Goal: Information Seeking & Learning: Learn about a topic

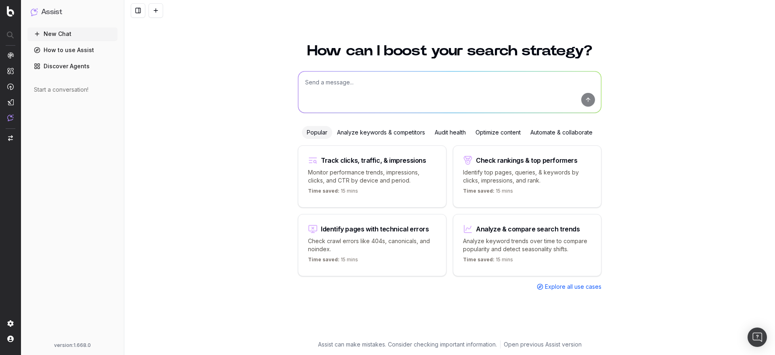
click at [326, 80] on textarea at bounding box center [449, 91] width 303 height 41
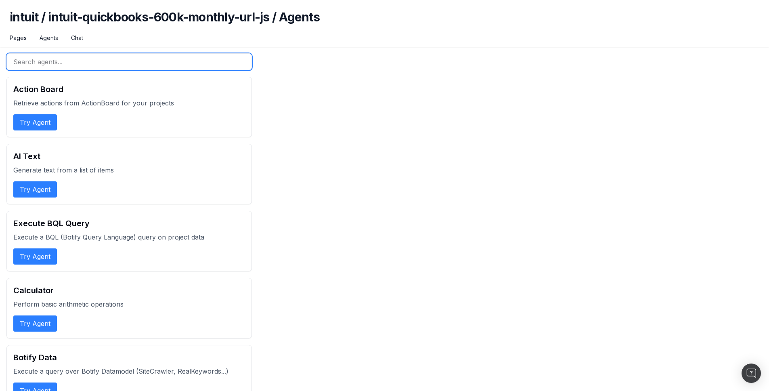
click at [103, 59] on input "text" at bounding box center [129, 61] width 246 height 17
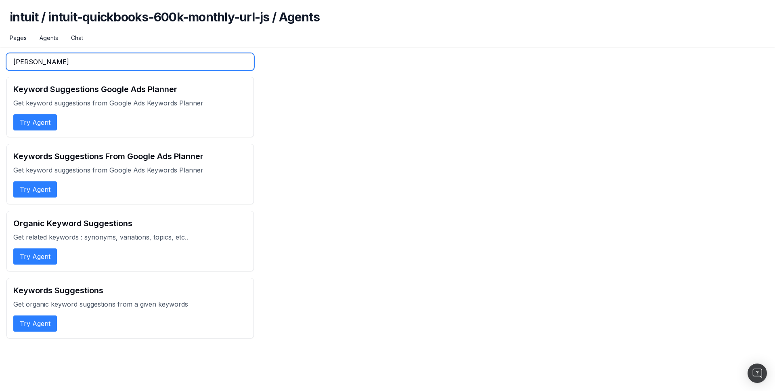
type input "sugg"
click at [40, 124] on button "Try Agent" at bounding box center [35, 122] width 44 height 16
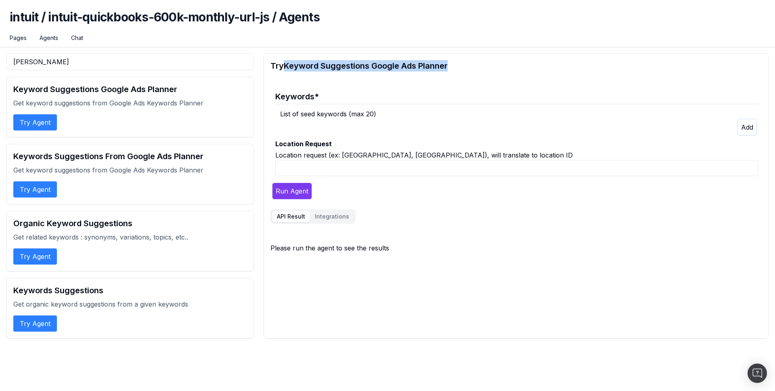
drag, startPoint x: 287, startPoint y: 67, endPoint x: 510, endPoint y: 63, distance: 222.5
click at [510, 63] on h2 "Try Keyword Suggestions Google Ads Planner" at bounding box center [516, 65] width 491 height 11
click at [370, 174] on input "Location Request" at bounding box center [516, 168] width 483 height 16
type input "fill my taxes as a freelancer"
click at [386, 111] on div "List of seed keywords (max 20)" at bounding box center [519, 114] width 479 height 10
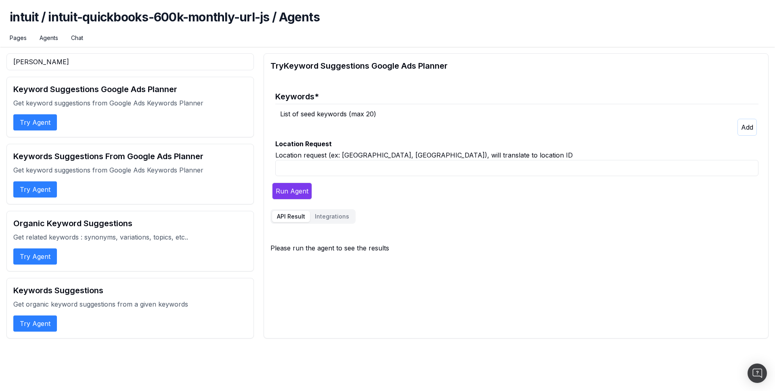
click at [743, 127] on icon "button" at bounding box center [747, 127] width 12 height 8
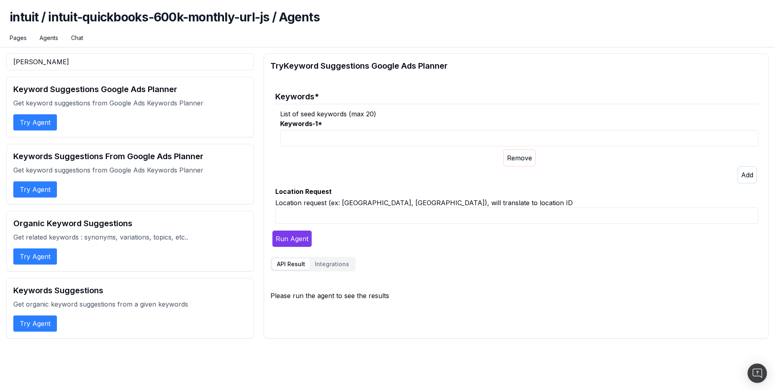
click at [351, 139] on input "Keywords-1 *" at bounding box center [519, 138] width 479 height 16
paste input "fill my taxes as a freelancer"
type input "fill my taxes as a freelancer"
click at [320, 215] on input "Location Request" at bounding box center [516, 216] width 483 height 16
type input "New-York, USA"
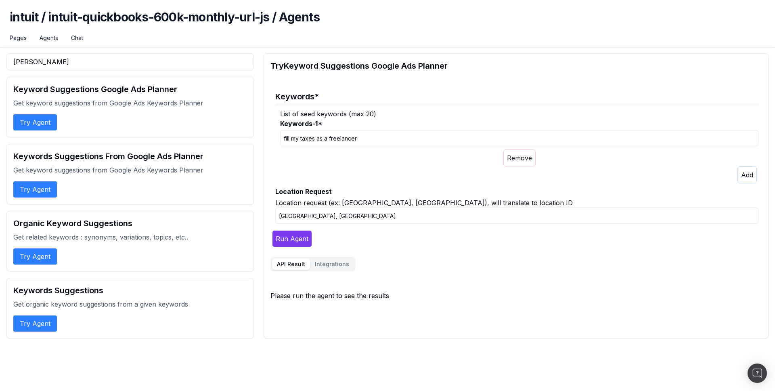
click at [290, 240] on button "Run Agent" at bounding box center [292, 238] width 40 height 17
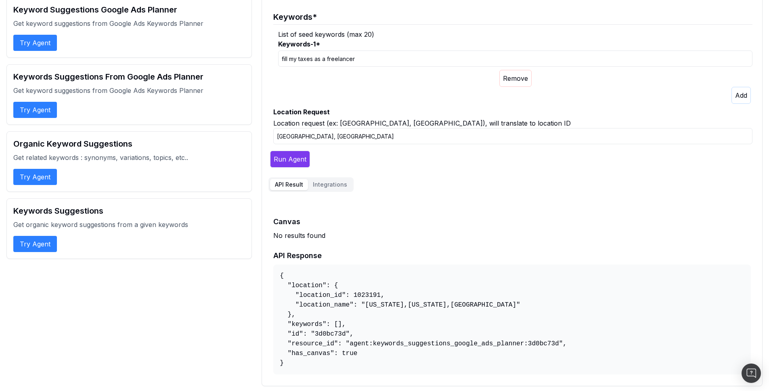
scroll to position [81, 0]
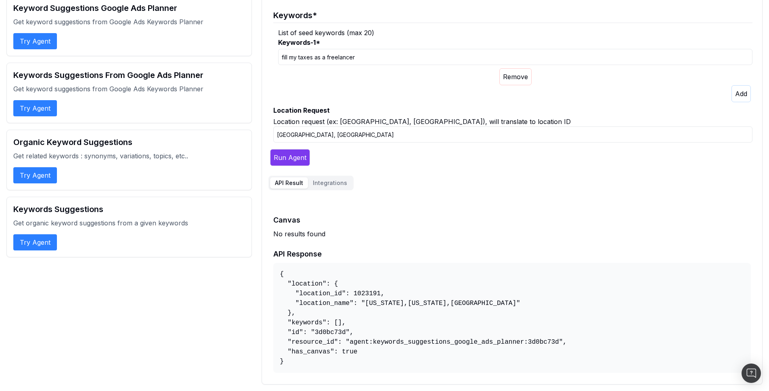
click at [302, 59] on input "fill my taxes as a freelancer" at bounding box center [515, 57] width 474 height 16
drag, startPoint x: 300, startPoint y: 57, endPoint x: 282, endPoint y: 59, distance: 18.3
click at [282, 59] on input "fill my taxes as a freelancer" at bounding box center [515, 57] width 474 height 16
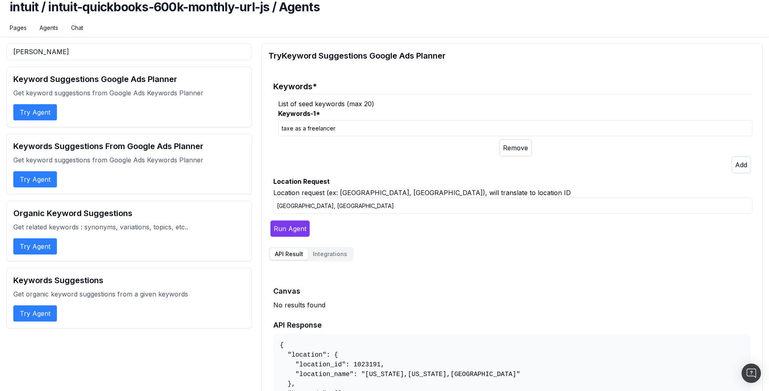
click at [290, 129] on input "taxe as a freelancer" at bounding box center [515, 128] width 474 height 16
click at [298, 225] on button "Run Agent" at bounding box center [290, 228] width 40 height 17
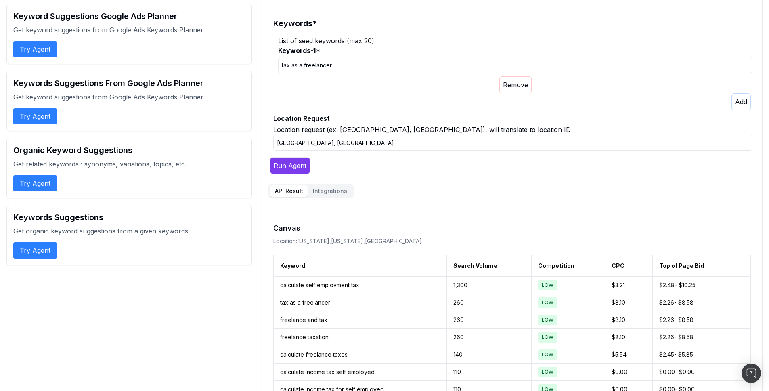
scroll to position [71, 0]
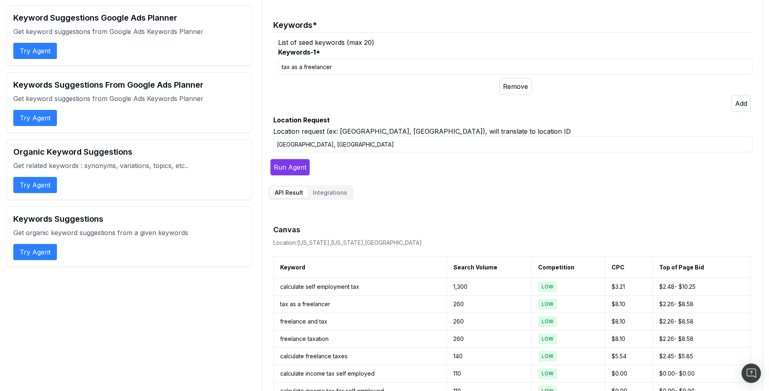
drag, startPoint x: 335, startPoint y: 67, endPoint x: 275, endPoint y: 66, distance: 59.8
click at [275, 66] on fieldset "Keywords * List of seed keywords (max 20) Keywords-1 * tax as a freelancer" at bounding box center [512, 62] width 479 height 99
click at [330, 91] on div at bounding box center [515, 86] width 474 height 17
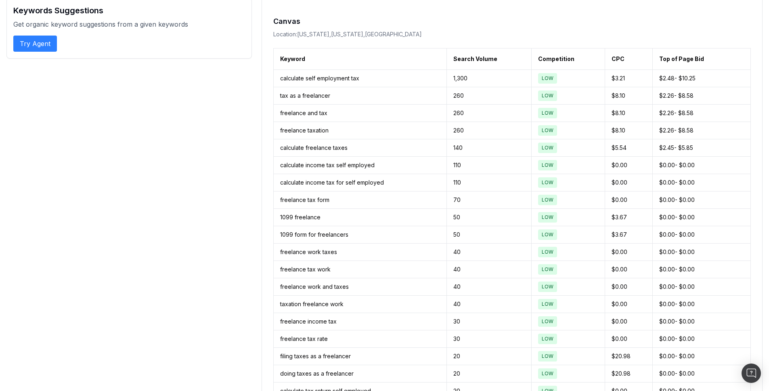
scroll to position [284, 0]
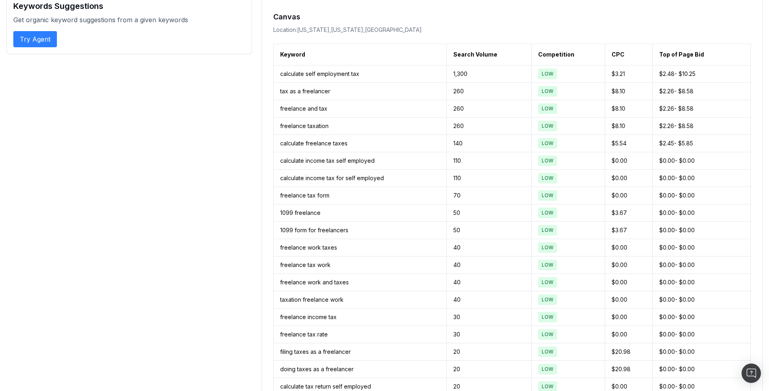
drag, startPoint x: 288, startPoint y: 74, endPoint x: 385, endPoint y: 246, distance: 197.6
click at [385, 246] on tbody "calculate self employment tax 1,300 LOW $3.21 $2.48 - $10.25 tax as a freelance…" at bounding box center [512, 264] width 477 height 399
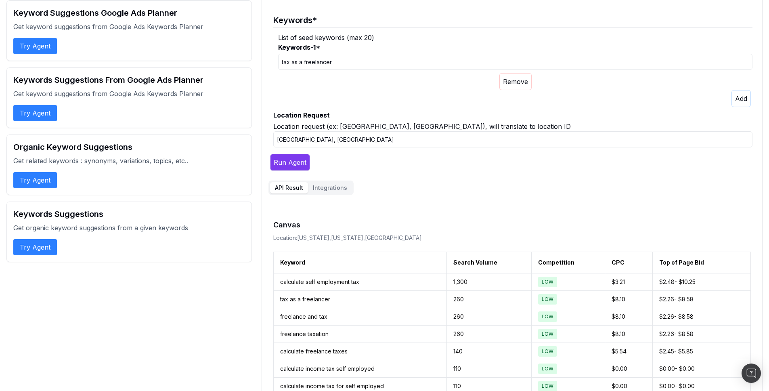
scroll to position [69, 0]
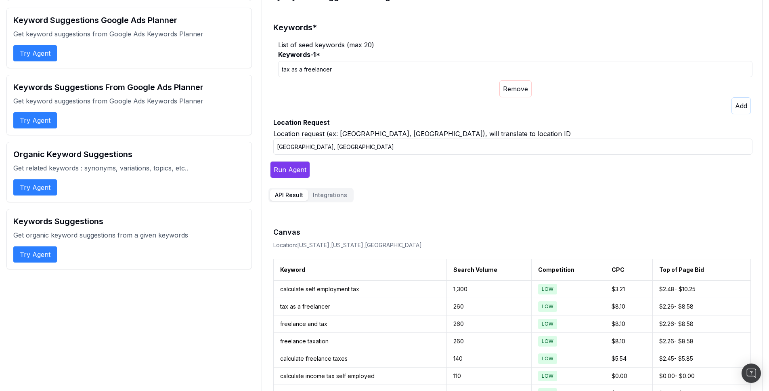
click at [307, 67] on input "tax as a freelancer" at bounding box center [515, 69] width 474 height 16
drag, startPoint x: 286, startPoint y: 69, endPoint x: 355, endPoint y: 71, distance: 69.1
click at [355, 71] on input "tax as a freelancer" at bounding box center [515, 69] width 474 height 16
type input "taylor swift"
click at [296, 171] on button "Run Agent" at bounding box center [290, 169] width 40 height 17
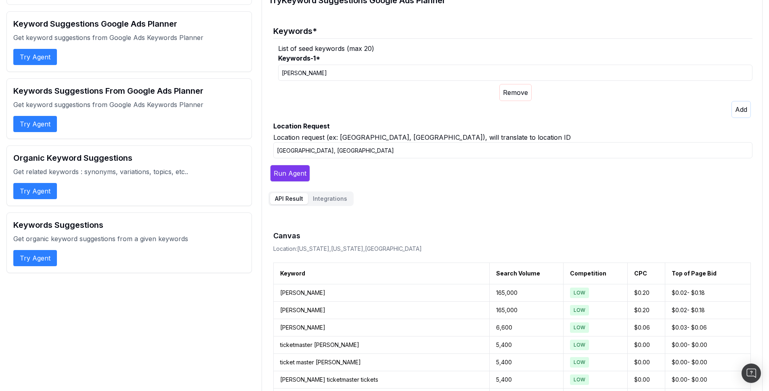
scroll to position [101, 0]
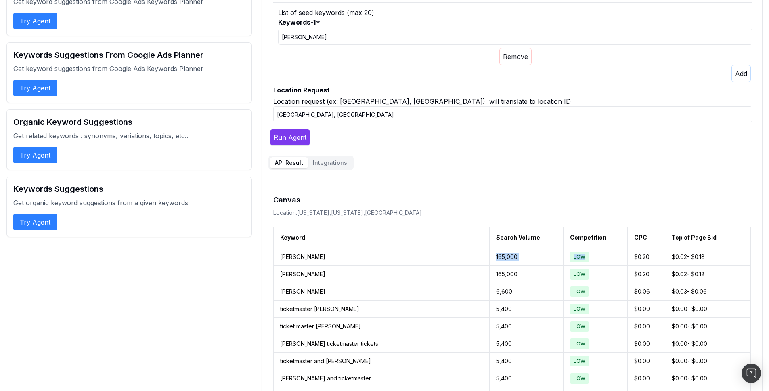
drag, startPoint x: 450, startPoint y: 249, endPoint x: 559, endPoint y: 255, distance: 109.6
click at [559, 255] on tr "taylor swift 165,000 LOW $0.20 $0.02 - $0.18" at bounding box center [512, 256] width 477 height 17
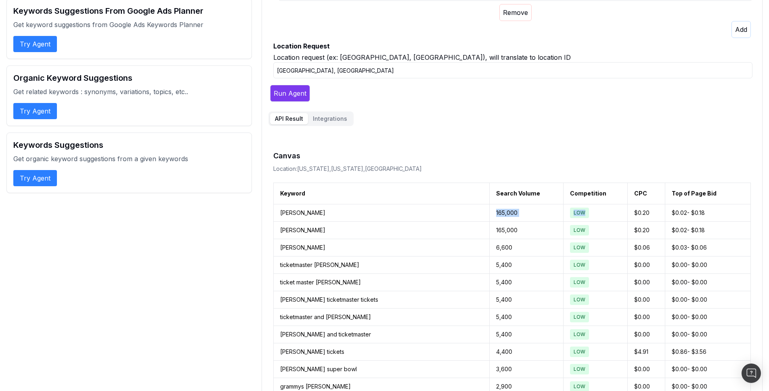
scroll to position [150, 0]
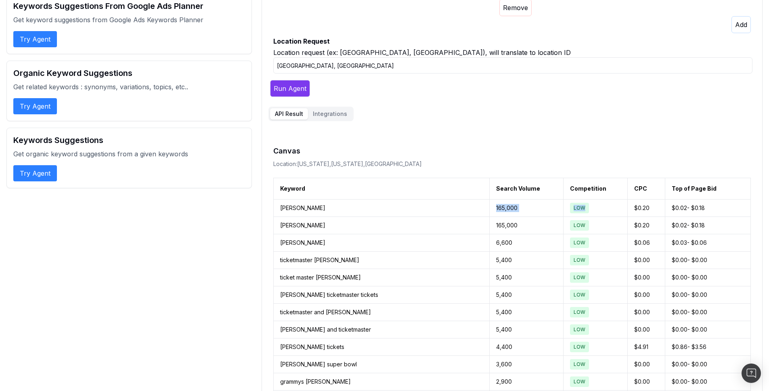
click at [489, 207] on td "165,000" at bounding box center [526, 207] width 74 height 17
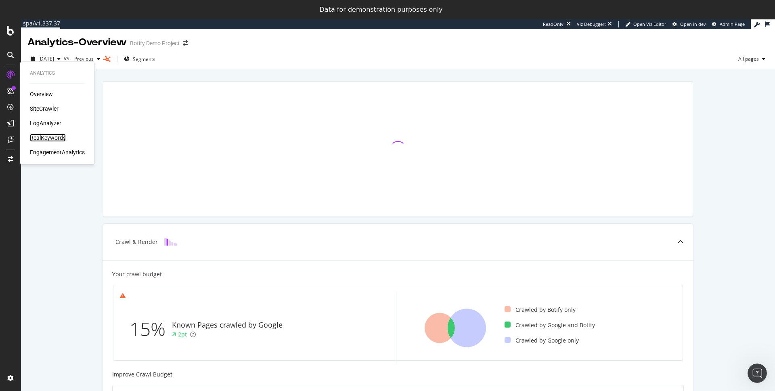
click at [42, 135] on div "RealKeywords" at bounding box center [48, 138] width 36 height 8
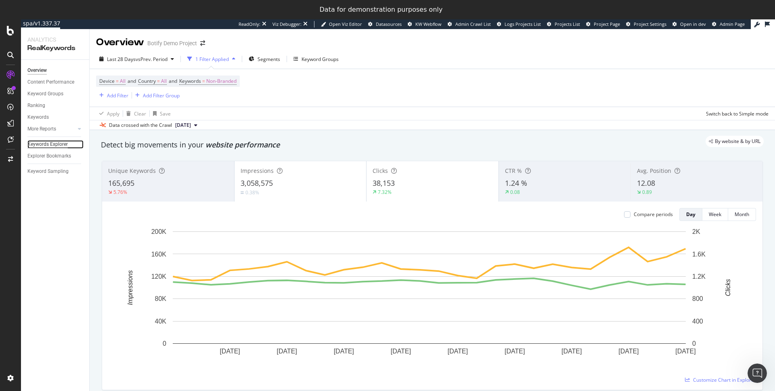
click at [49, 141] on div "Keywords Explorer" at bounding box center [47, 144] width 40 height 8
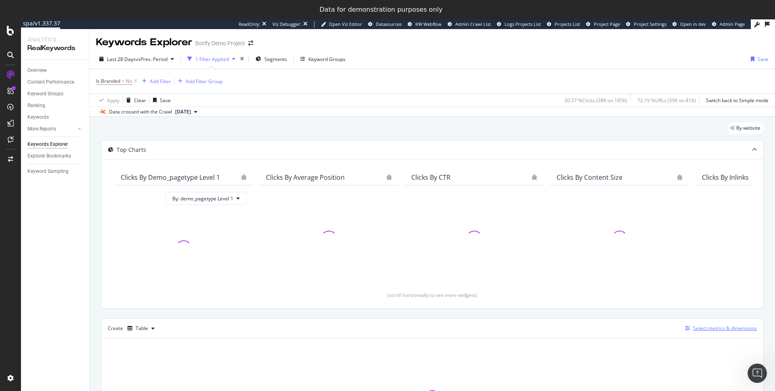
click at [700, 325] on div "Select metrics & dimensions" at bounding box center [725, 328] width 64 height 7
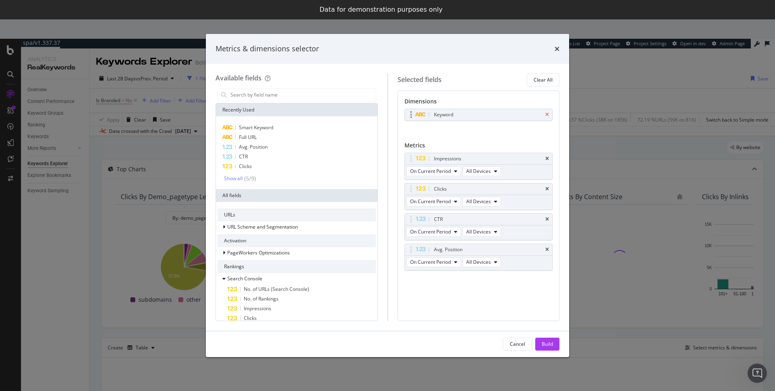
click at [548, 115] on icon "times" at bounding box center [548, 114] width 4 height 5
click at [272, 89] on input "modal" at bounding box center [303, 95] width 146 height 12
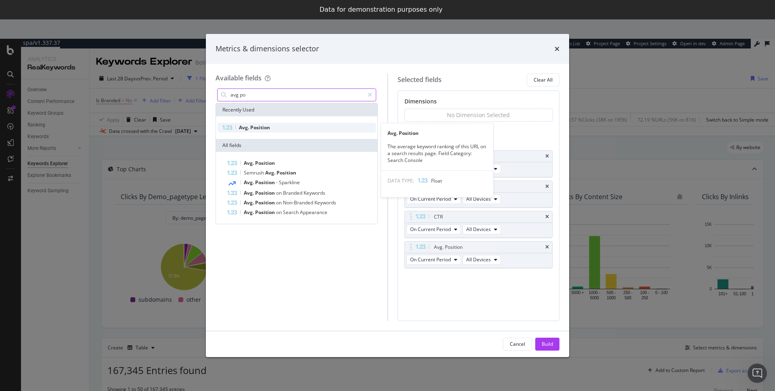
type input "avg po"
click at [261, 128] on span "Position" at bounding box center [260, 127] width 20 height 7
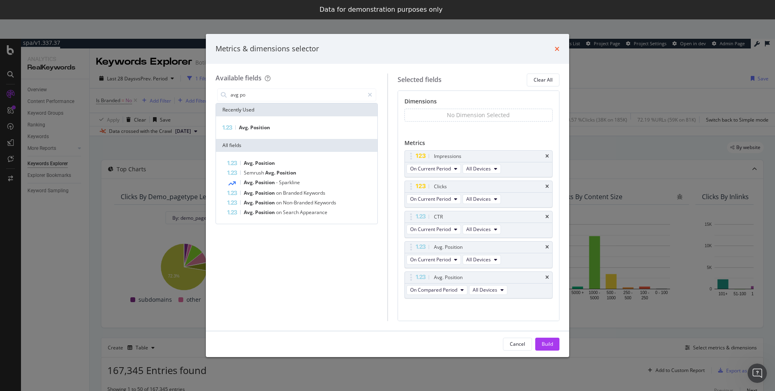
click at [558, 48] on icon "times" at bounding box center [557, 49] width 5 height 6
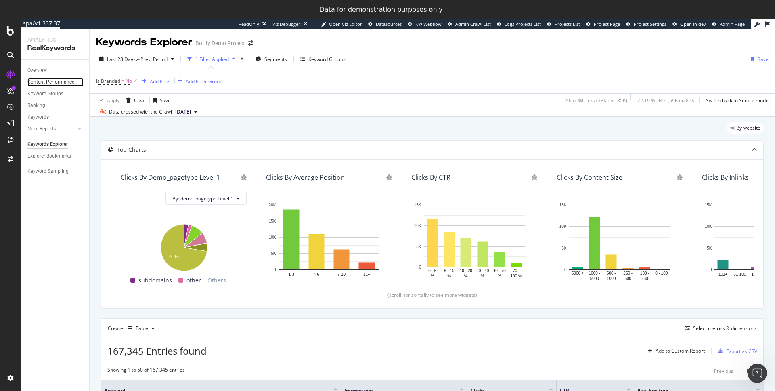
click at [52, 80] on div "Content Performance" at bounding box center [50, 82] width 47 height 8
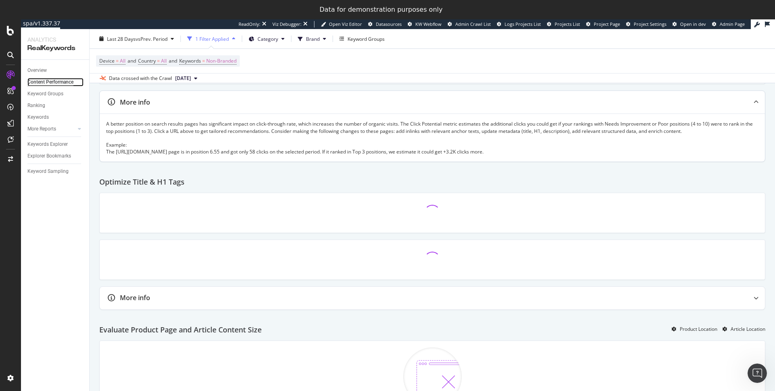
scroll to position [222, 0]
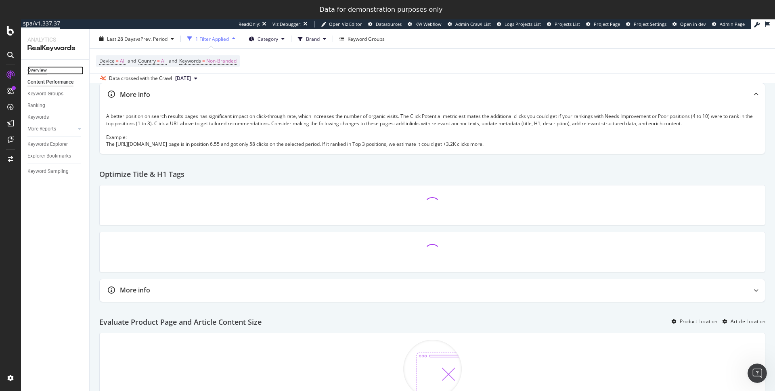
click at [40, 69] on div "Overview" at bounding box center [36, 70] width 19 height 8
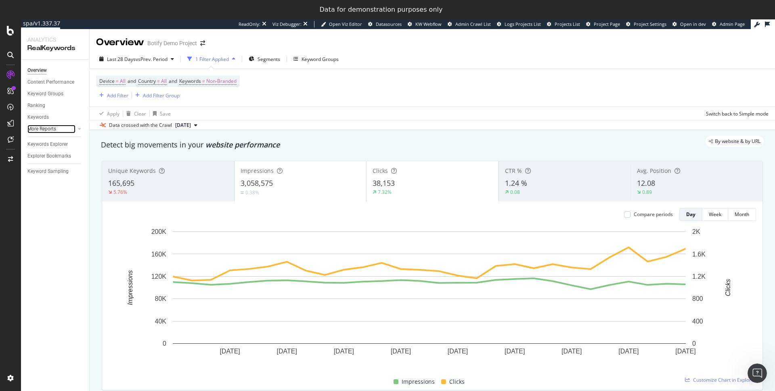
click at [73, 127] on div at bounding box center [71, 129] width 8 height 8
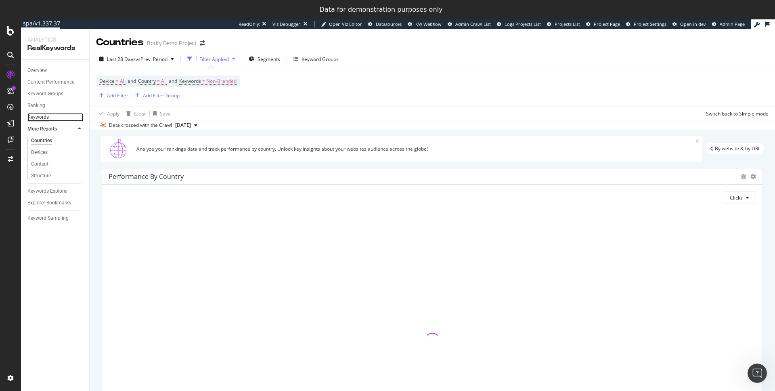
click at [42, 115] on div "Keywords" at bounding box center [37, 117] width 21 height 8
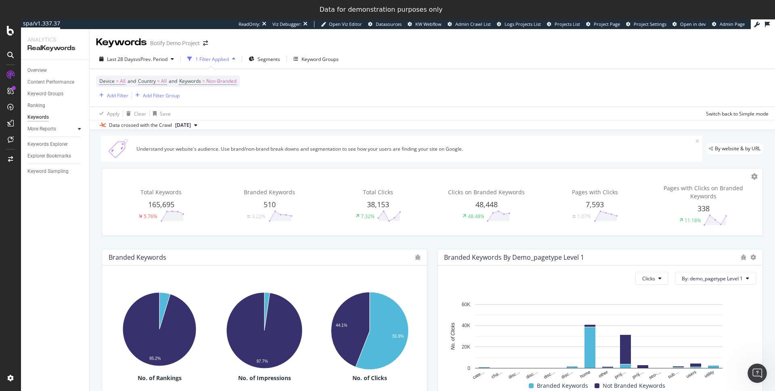
click at [76, 128] on div at bounding box center [80, 129] width 8 height 8
click at [43, 177] on div "Structure" at bounding box center [41, 176] width 20 height 8
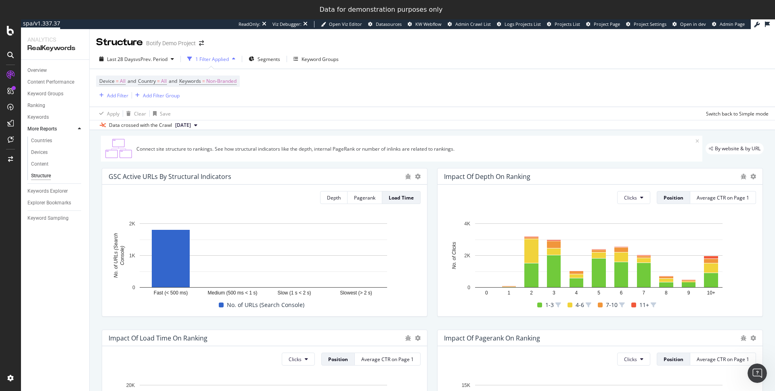
click at [478, 177] on div "Impact of Depth on Ranking" at bounding box center [487, 176] width 86 height 8
click at [43, 71] on div "Overview" at bounding box center [36, 70] width 19 height 8
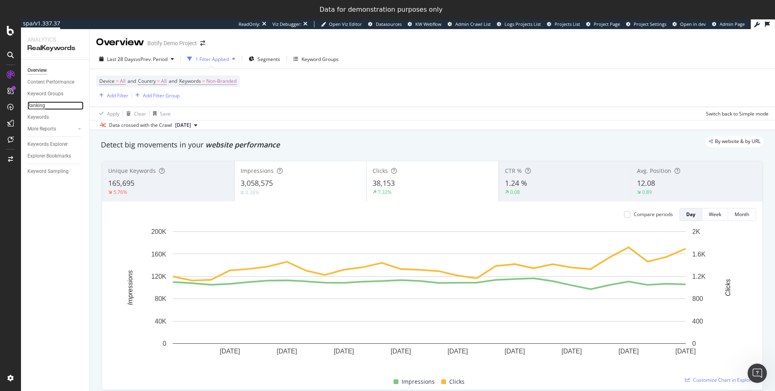
click at [44, 105] on div "Ranking" at bounding box center [36, 105] width 18 height 8
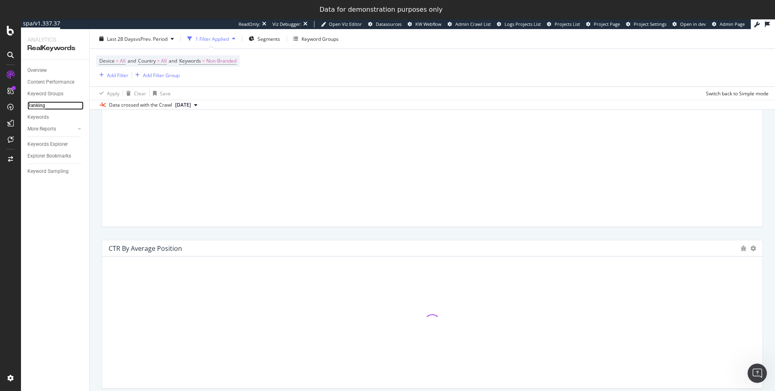
scroll to position [749, 0]
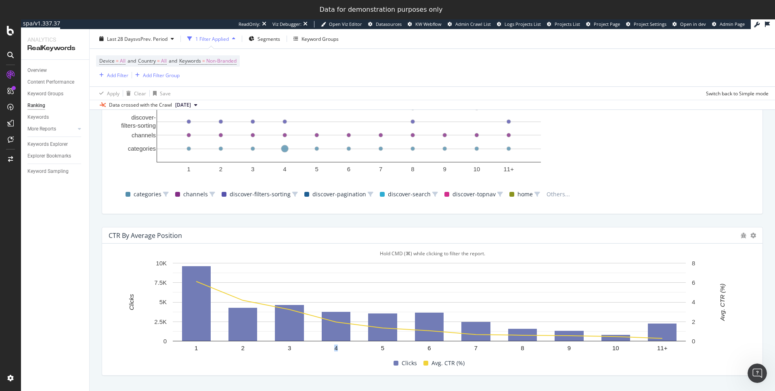
click at [335, 351] on text "4" at bounding box center [335, 347] width 3 height 7
click at [344, 348] on rect "A chart." at bounding box center [430, 308] width 642 height 98
drag, startPoint x: 296, startPoint y: 348, endPoint x: 287, endPoint y: 347, distance: 9.3
click at [282, 347] on rect "A chart." at bounding box center [430, 308] width 642 height 98
click at [290, 348] on icon "1 2 3 4 5 6 7 8 9 10 11+ 0 2.5K 5K 7.5K 10K 0 2 4 6 8 Clicks Avg. CTR (%)" at bounding box center [430, 308] width 642 height 98
